Goal: Task Accomplishment & Management: Complete application form

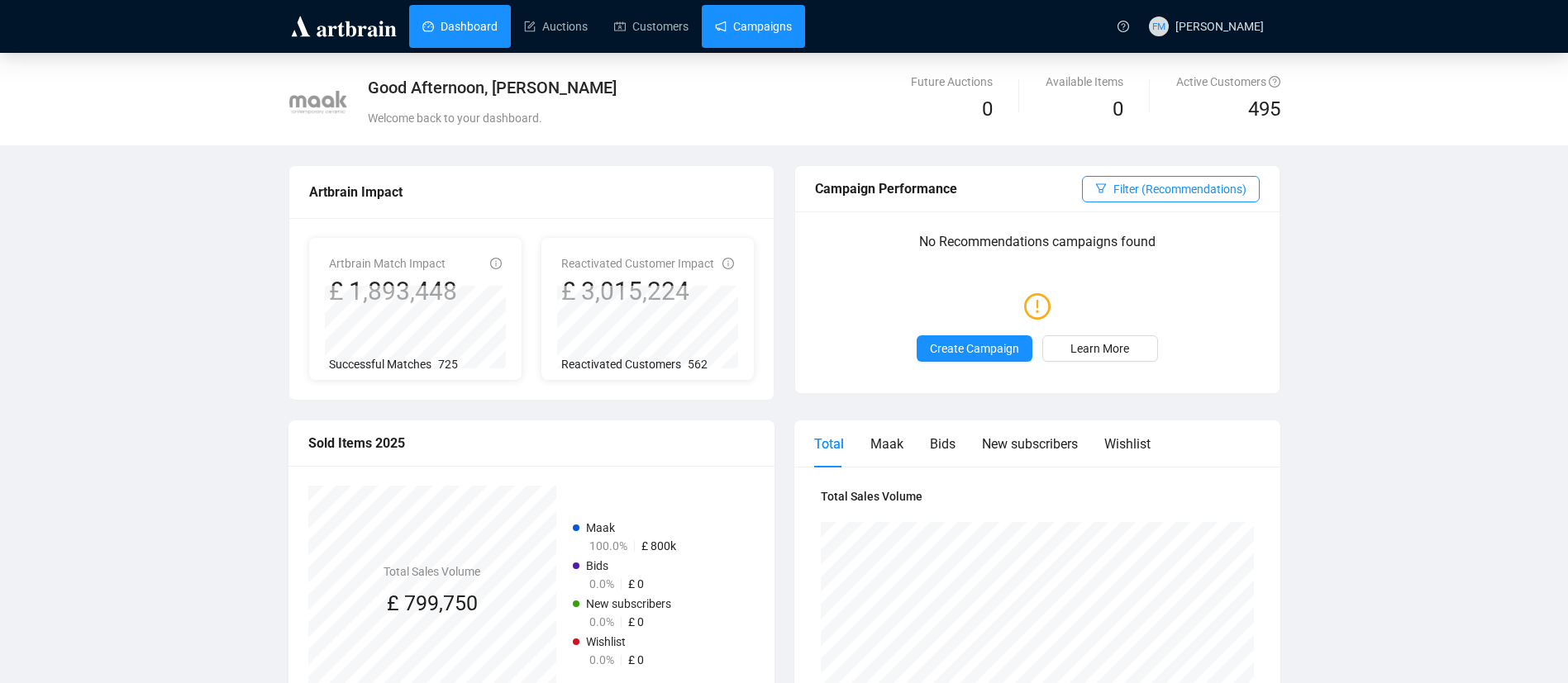
drag, startPoint x: 0, startPoint y: 0, endPoint x: 736, endPoint y: 33, distance: 736.7
click at [736, 33] on link "Campaigns" at bounding box center [753, 26] width 77 height 43
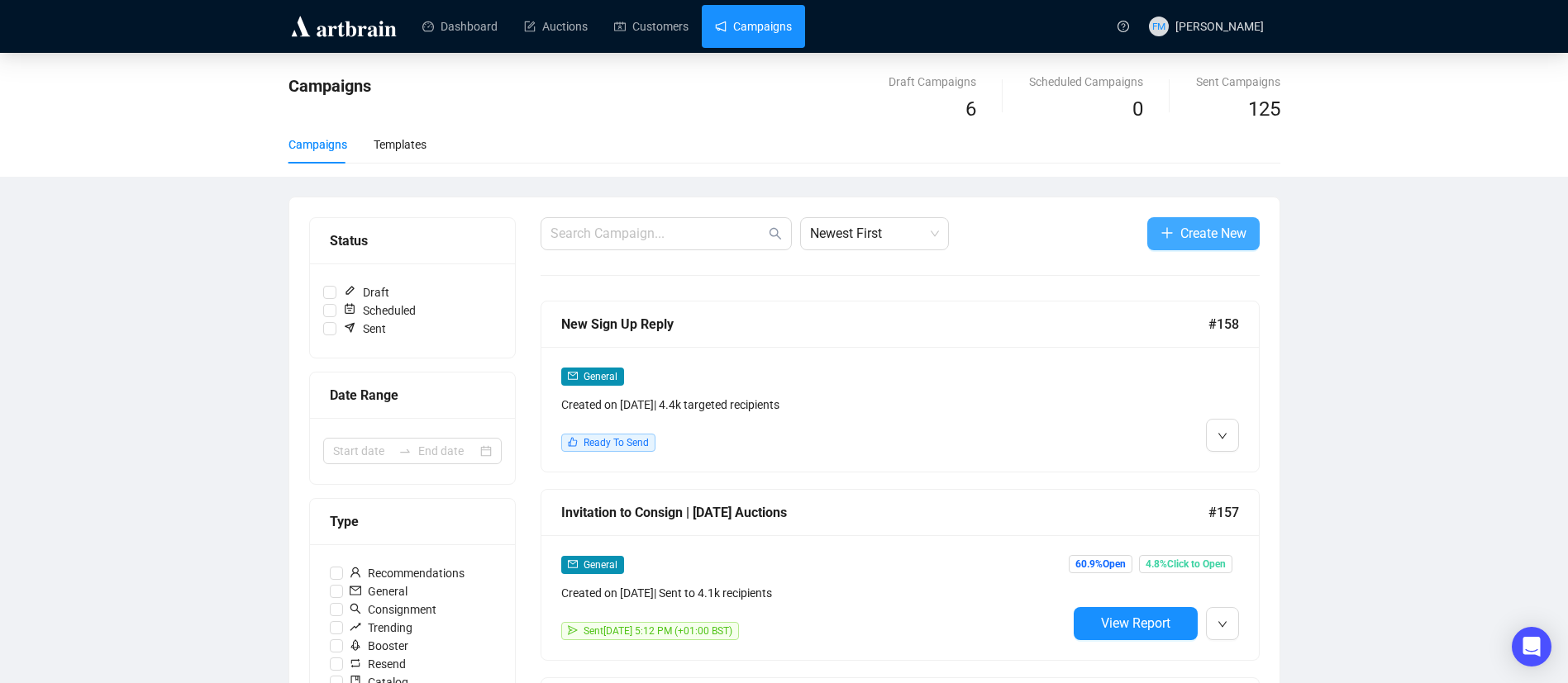
click at [1201, 227] on span "Create New" at bounding box center [1213, 233] width 66 height 21
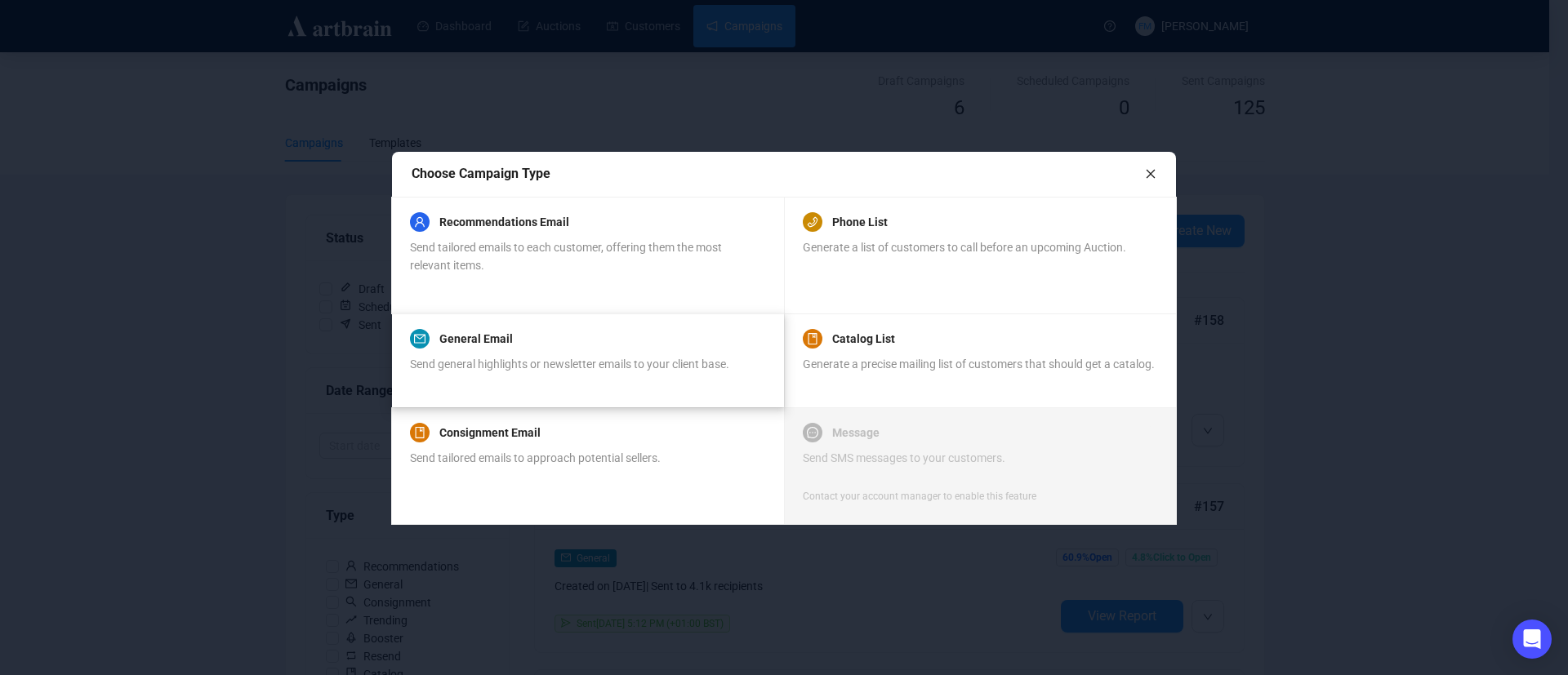
click at [660, 332] on div "General Email" at bounding box center [569, 339] width 320 height 19
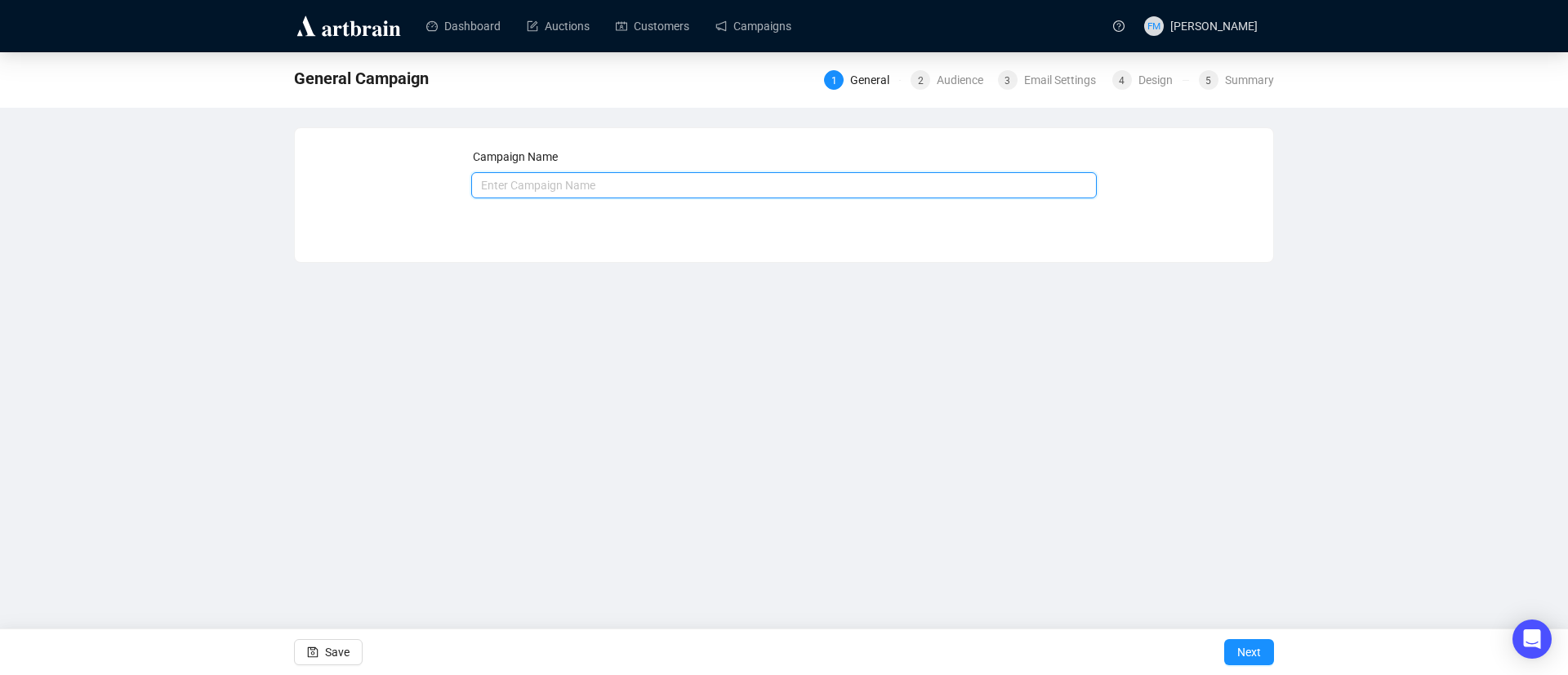
click at [582, 193] on input "text" at bounding box center [784, 184] width 627 height 26
type input "Update | Bidder and Buyer Information"
click at [1246, 644] on span "Next" at bounding box center [1249, 652] width 24 height 45
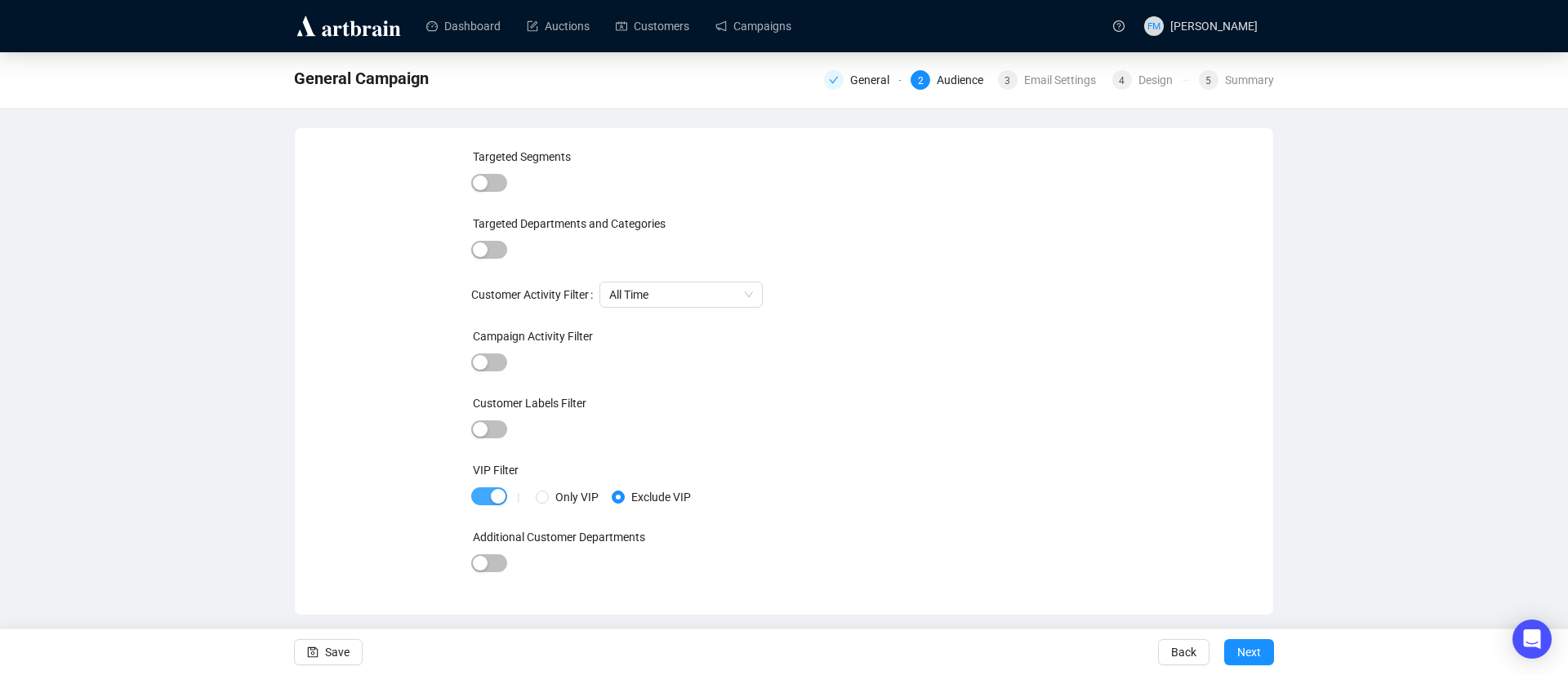
click at [486, 493] on span "button" at bounding box center [489, 496] width 36 height 18
click at [1262, 658] on button "Next" at bounding box center [1249, 652] width 50 height 26
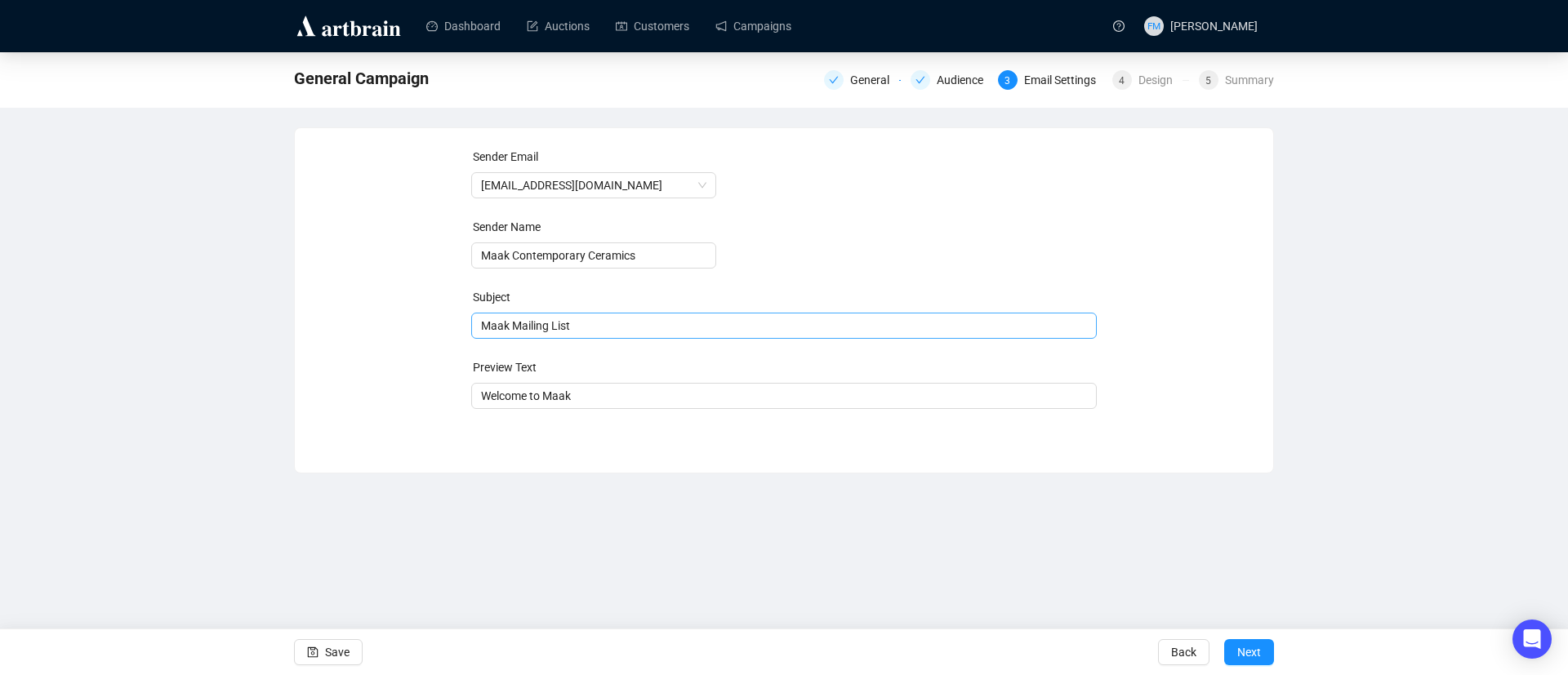
click at [812, 322] on span "Maak Mailing List" at bounding box center [784, 326] width 627 height 14
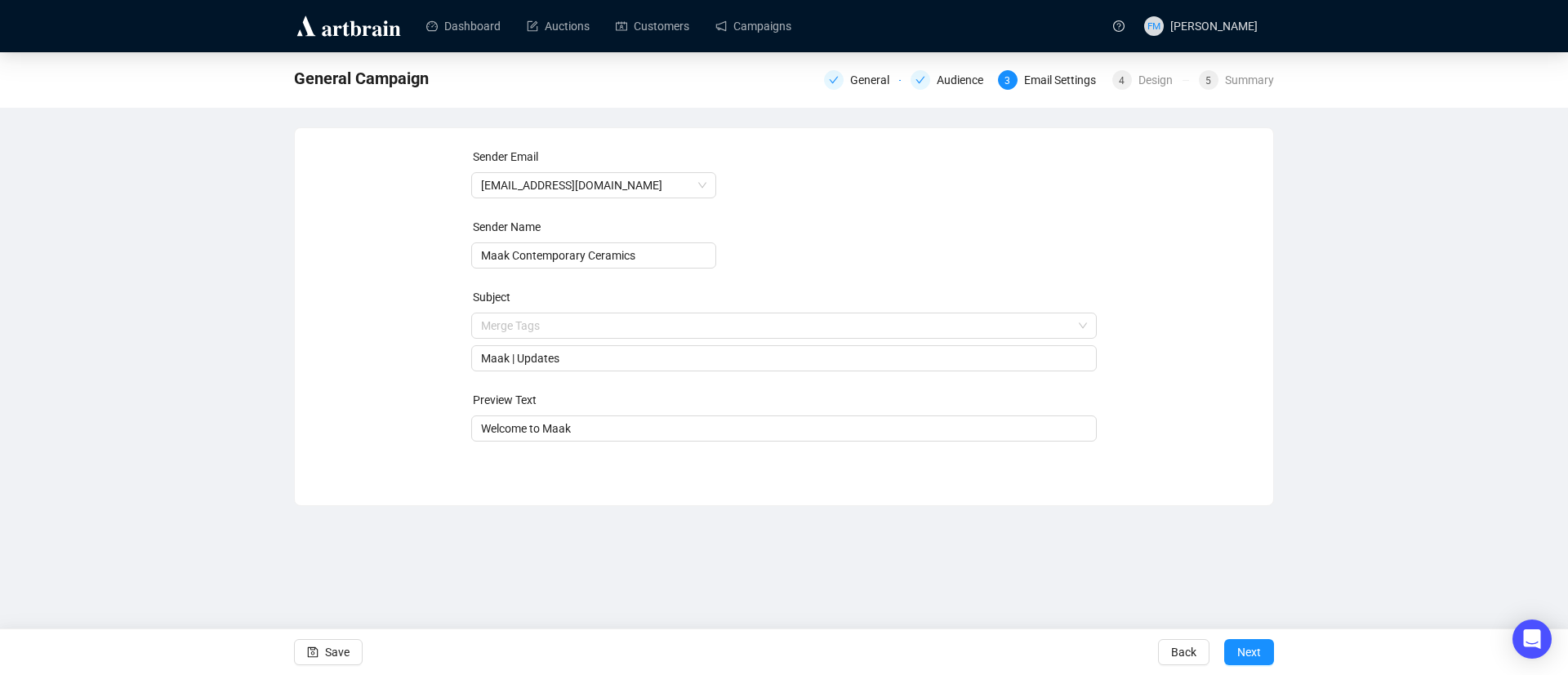
click at [815, 256] on form "Sender Email [EMAIL_ADDRESS][DOMAIN_NAME] Sender Name Maak Contemporary Ceramic…" at bounding box center [784, 295] width 627 height 294
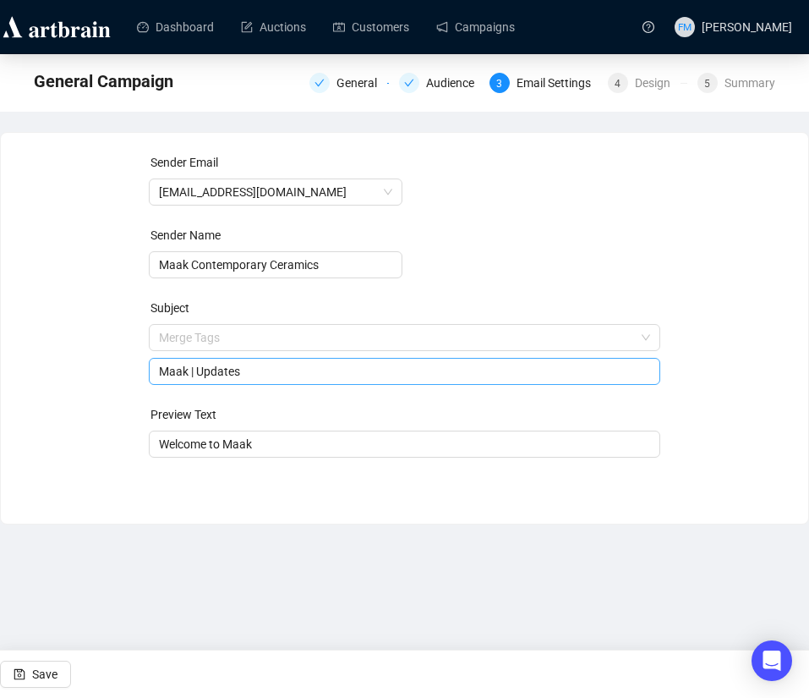
click at [274, 370] on input "Maak | Updates" at bounding box center [404, 371] width 491 height 19
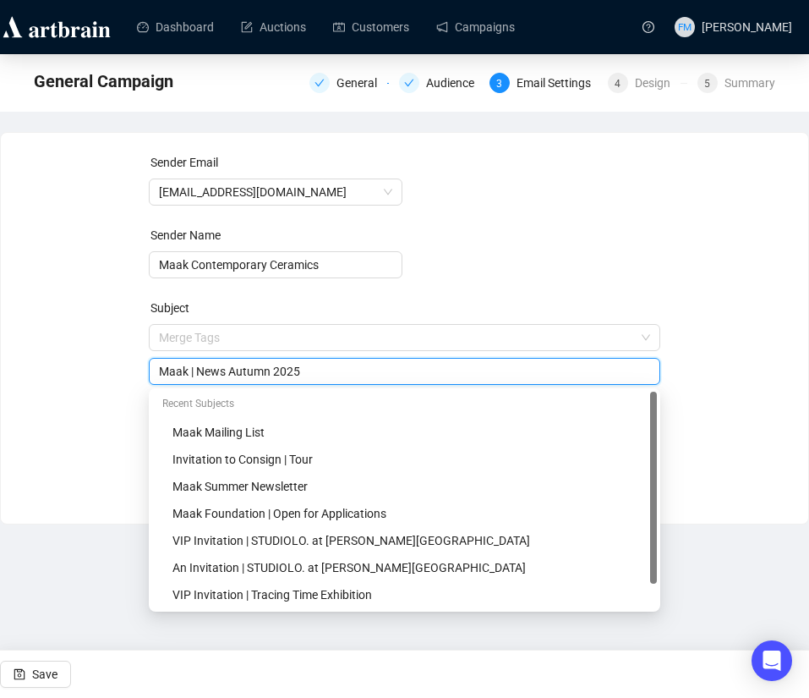
type input "Maak | News Autumn 2025"
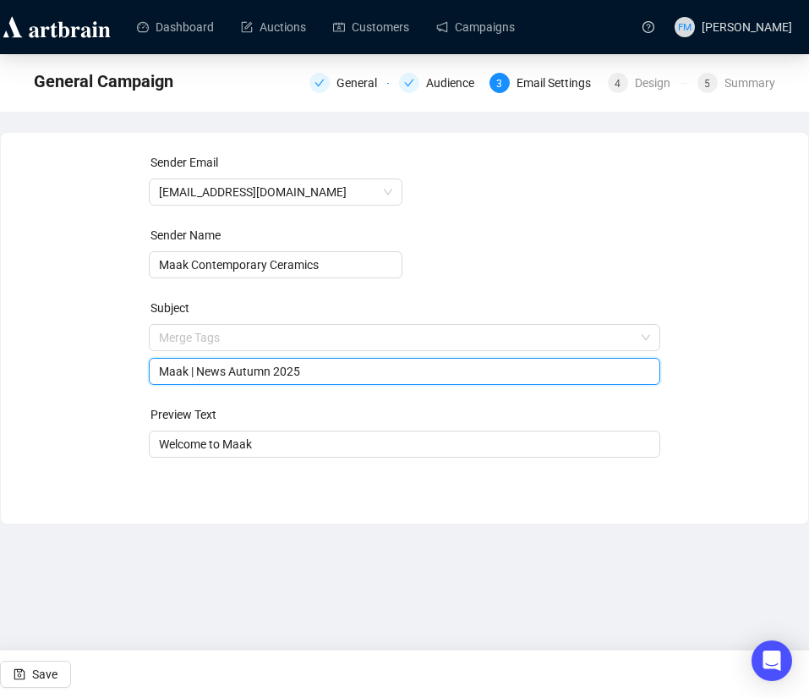
click at [486, 223] on form "Sender Email [EMAIL_ADDRESS][DOMAIN_NAME] Sender Name Maak Contemporary Ceramic…" at bounding box center [405, 305] width 512 height 304
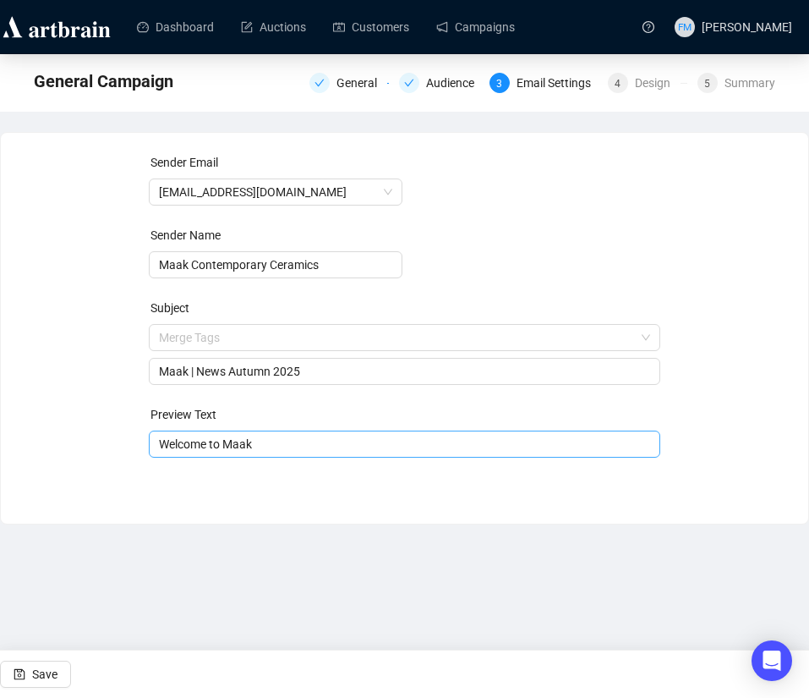
click at [399, 437] on input "Welcome to Maak" at bounding box center [404, 444] width 491 height 19
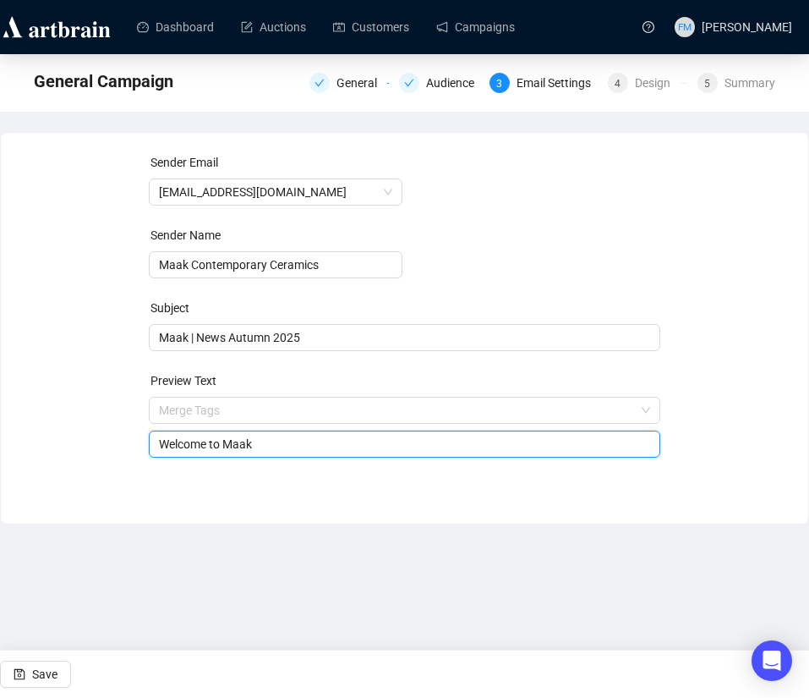
click at [399, 437] on input "Welcome to Maak" at bounding box center [404, 444] width 491 height 19
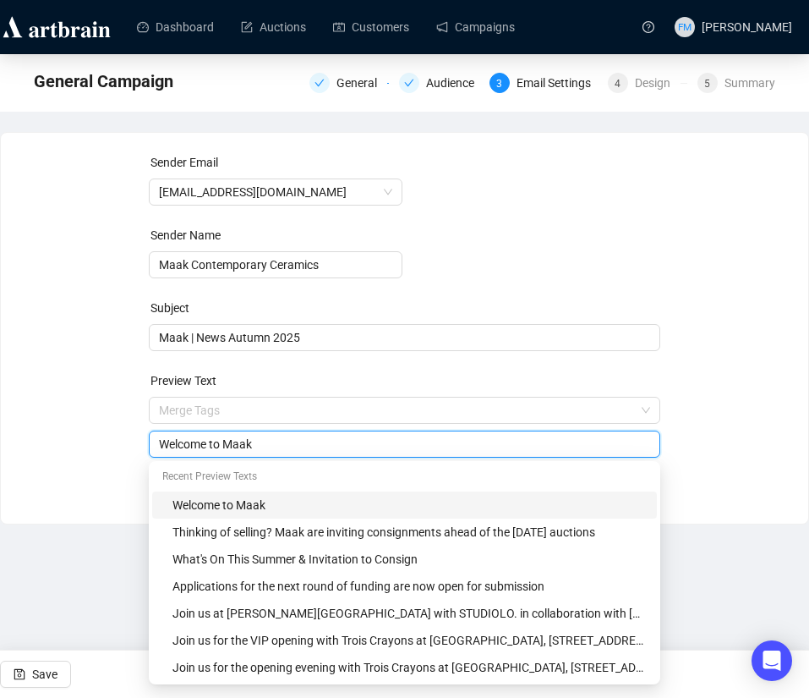
click at [399, 437] on input "Welcome to Maak" at bounding box center [404, 444] width 491 height 19
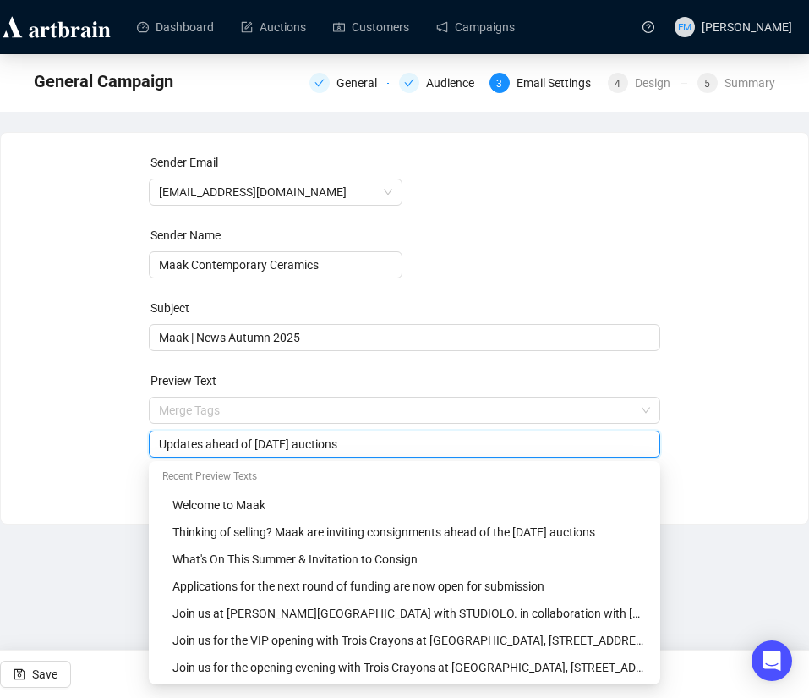
type input "Updates ahead of [DATE] auctions"
click at [523, 207] on form "Sender Email [EMAIL_ADDRESS][DOMAIN_NAME] Sender Name Maak Contemporary Ceramic…" at bounding box center [405, 305] width 512 height 304
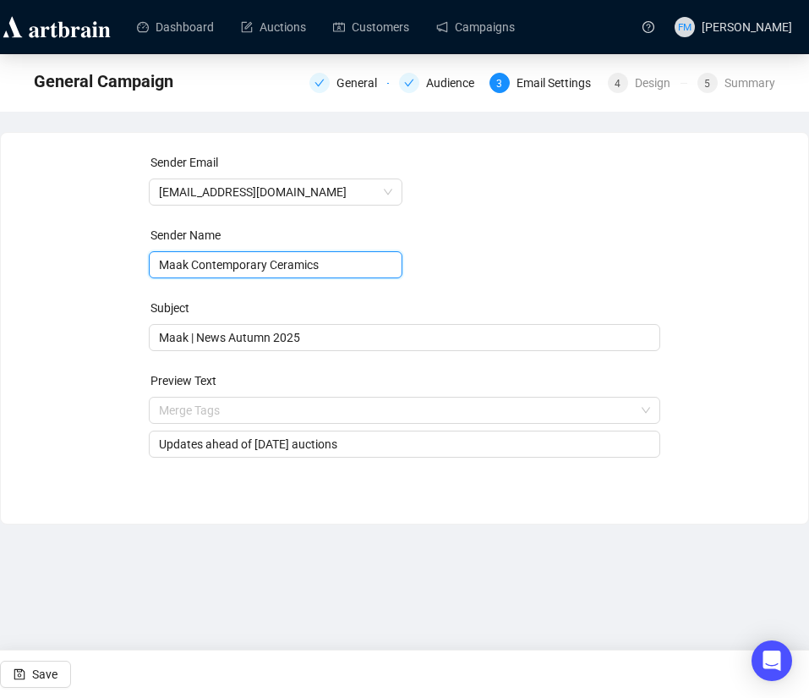
drag, startPoint x: 348, startPoint y: 263, endPoint x: 191, endPoint y: 253, distance: 156.8
click at [191, 253] on input "Maak Contemporary Ceramics" at bounding box center [276, 264] width 254 height 27
type input "Maak"
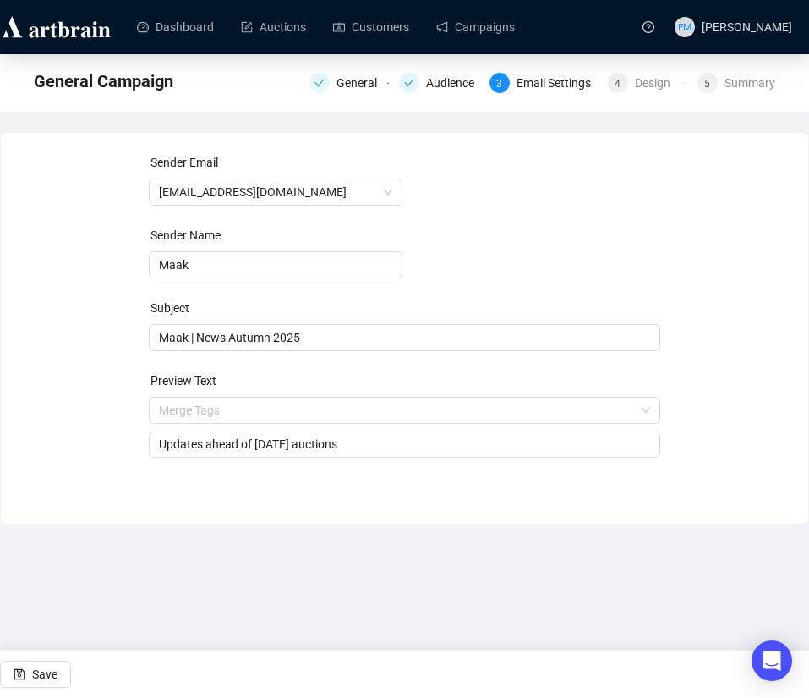
click at [562, 203] on form "Sender Email [EMAIL_ADDRESS][DOMAIN_NAME] Sender Name Maak Subject Maak | News …" at bounding box center [405, 305] width 512 height 304
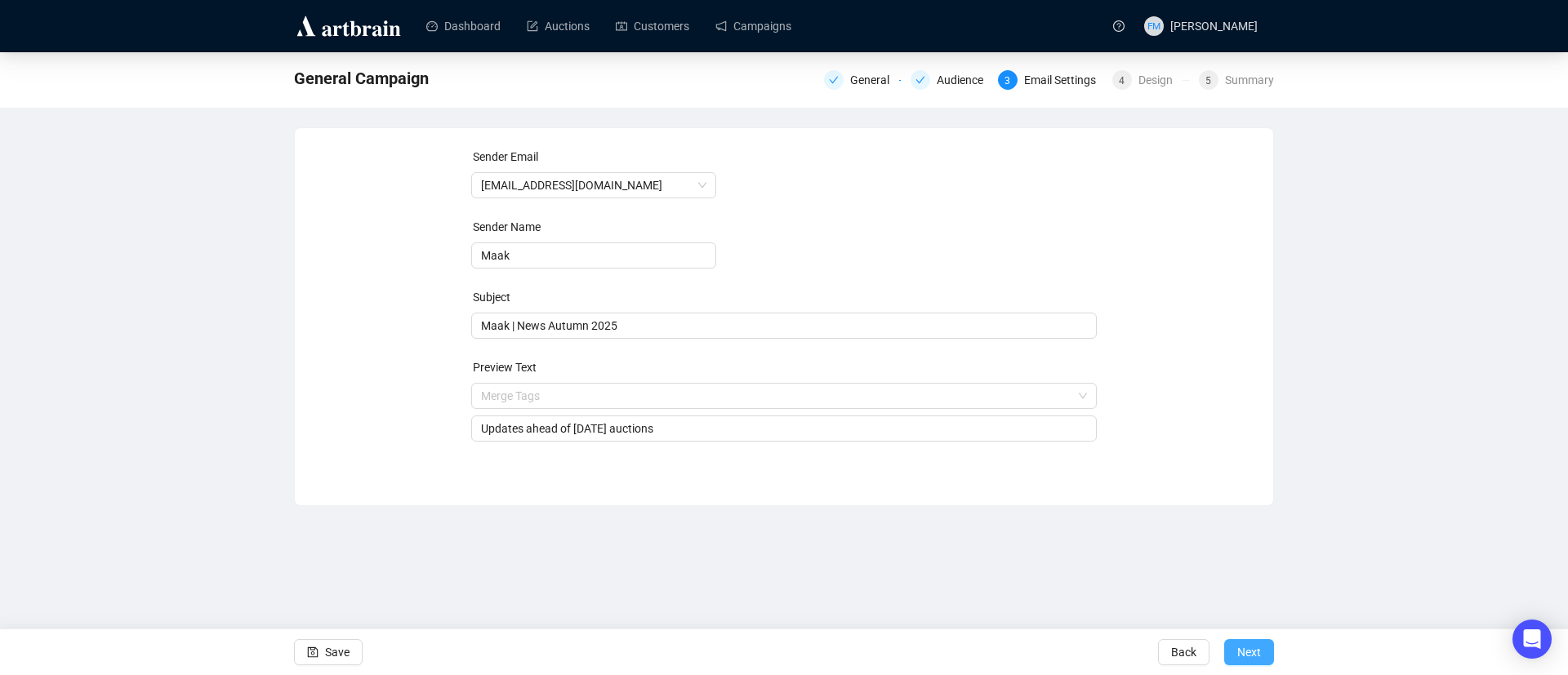
click at [1261, 648] on button "Next" at bounding box center [1249, 652] width 50 height 26
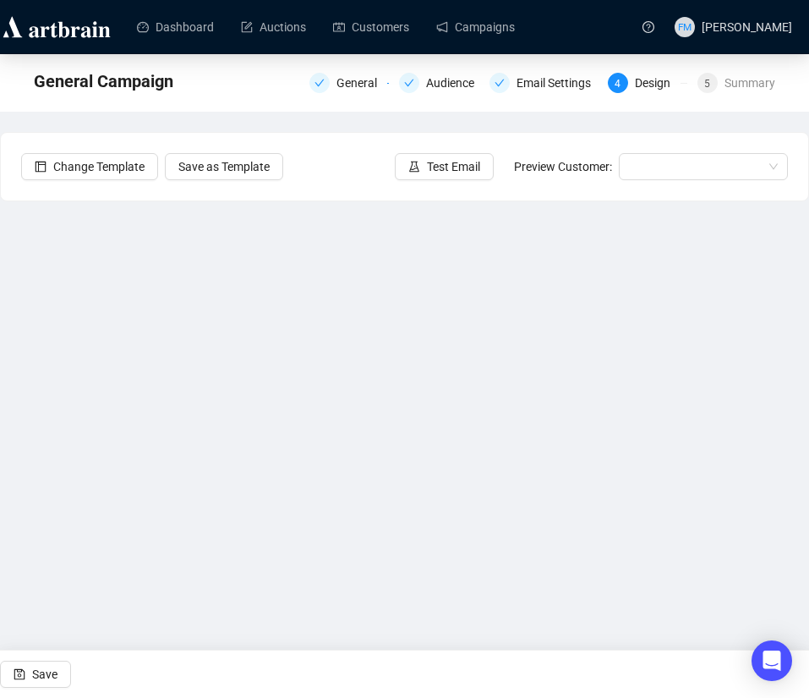
click at [368, 165] on div "Change Template Save as Template Test Email Preview Customer:" at bounding box center [404, 167] width 807 height 68
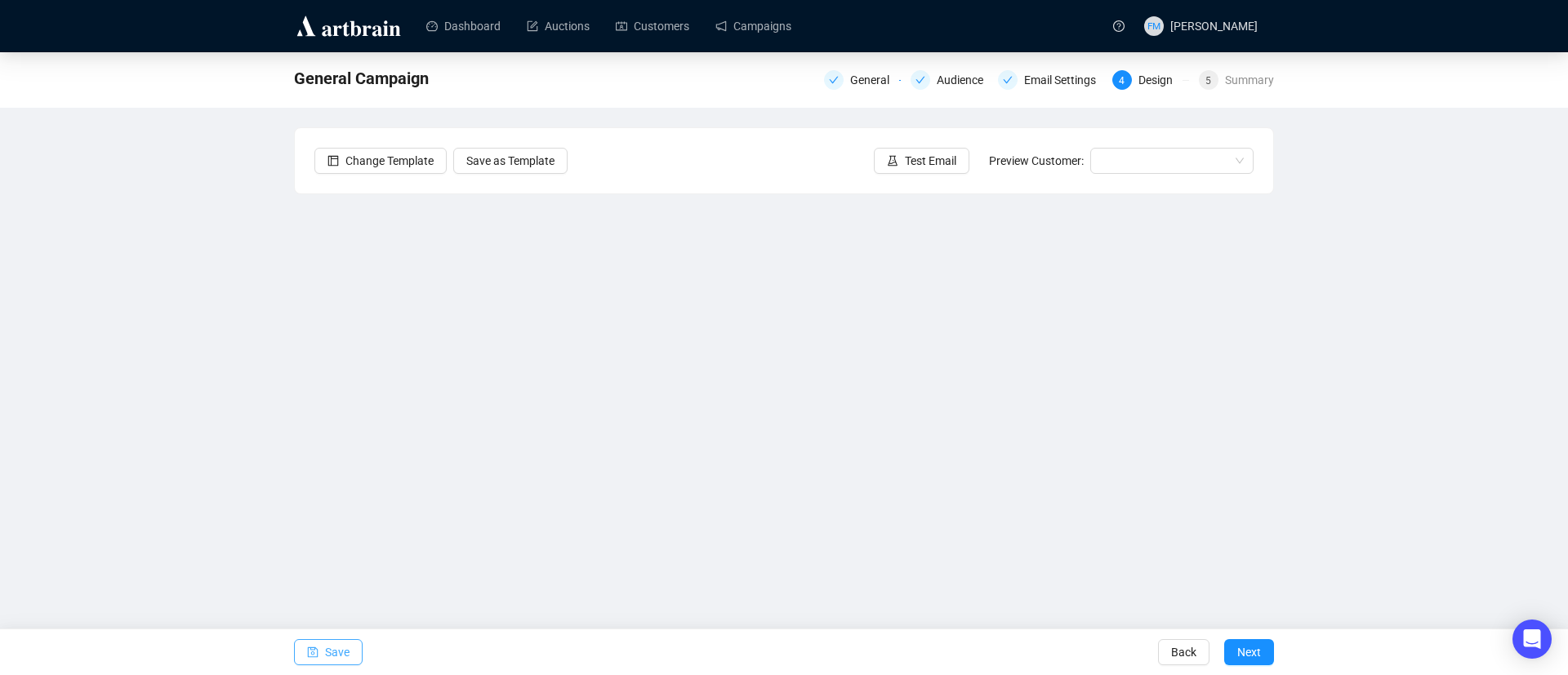
click at [340, 649] on span "Save" at bounding box center [337, 652] width 24 height 45
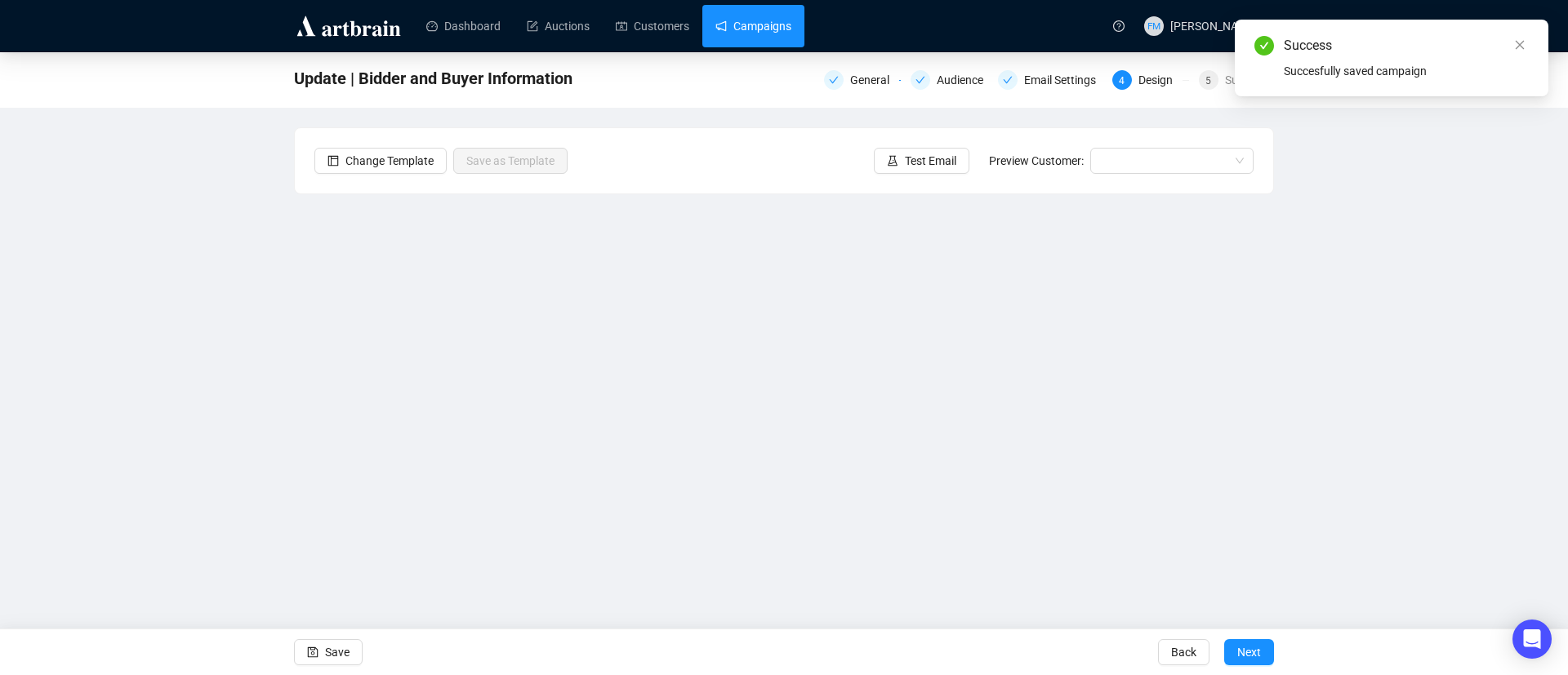
click at [763, 23] on link "Campaigns" at bounding box center [754, 26] width 76 height 42
